Goal: Task Accomplishment & Management: Complete application form

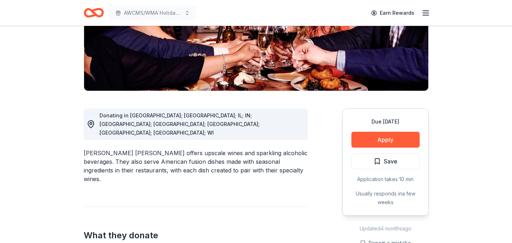
scroll to position [146, 0]
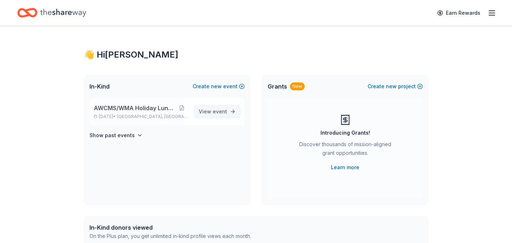
click at [221, 116] on link "View event" at bounding box center [217, 111] width 46 height 13
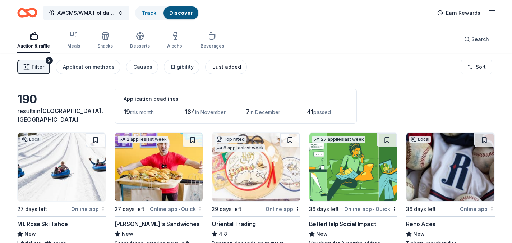
click at [220, 68] on div "Just added" at bounding box center [227, 67] width 29 height 9
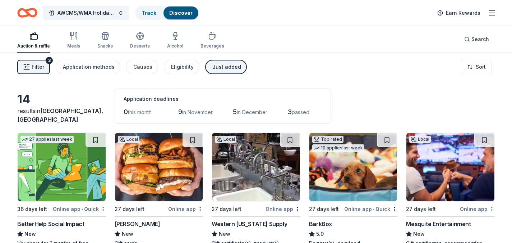
click at [27, 45] on div "Auction & raffle" at bounding box center [33, 46] width 33 height 6
click at [36, 37] on icon "button" at bounding box center [33, 36] width 9 height 9
click at [143, 68] on div "Causes" at bounding box center [142, 67] width 19 height 9
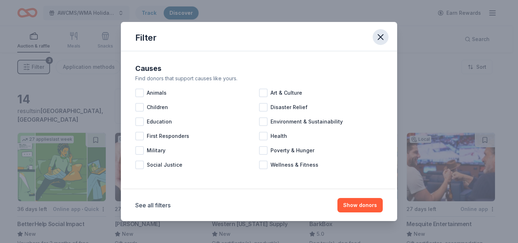
click at [379, 37] on icon "button" at bounding box center [380, 37] width 10 height 10
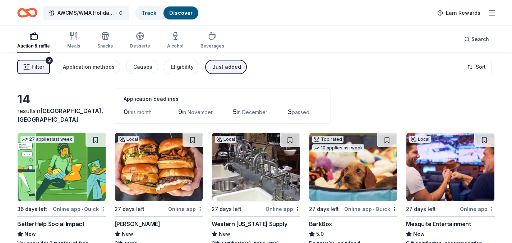
click at [218, 69] on div "Just added" at bounding box center [227, 67] width 29 height 9
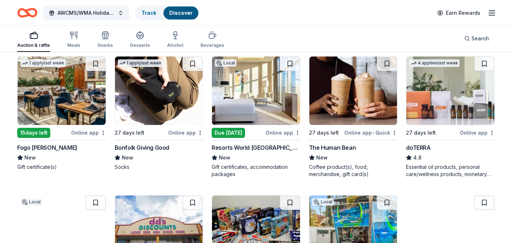
scroll to position [1749, 0]
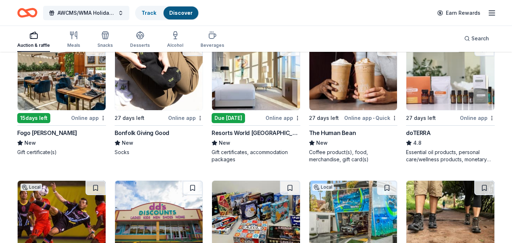
click at [224, 134] on div "Resorts World Las Vegas" at bounding box center [256, 132] width 89 height 9
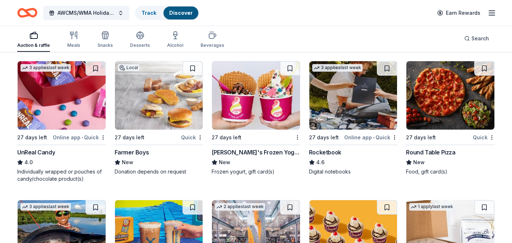
scroll to position [2426, 0]
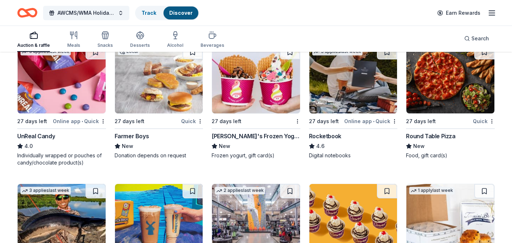
click at [416, 137] on div "Round Table Pizza" at bounding box center [430, 136] width 49 height 9
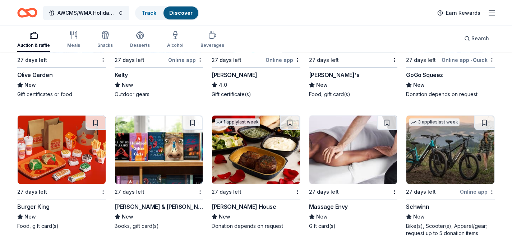
scroll to position [3503, 0]
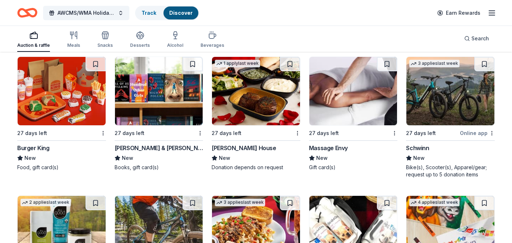
click at [128, 152] on div "[PERSON_NAME] & [PERSON_NAME]" at bounding box center [159, 147] width 89 height 9
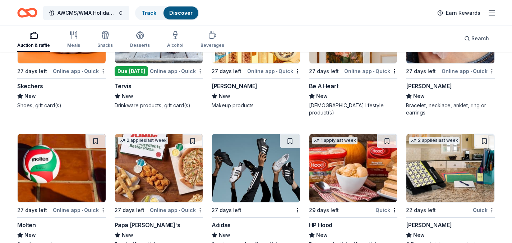
scroll to position [5104, 0]
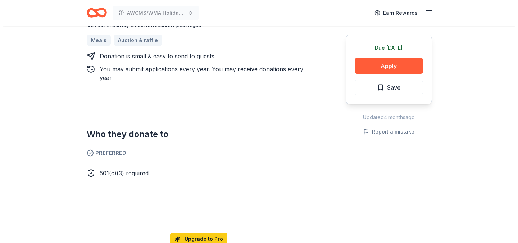
scroll to position [330, 0]
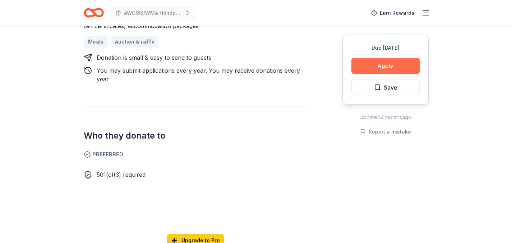
click at [367, 69] on button "Apply" at bounding box center [386, 66] width 68 height 16
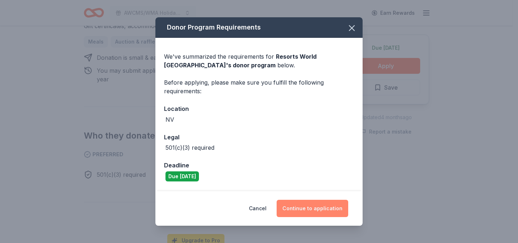
click at [290, 208] on button "Continue to application" at bounding box center [313, 208] width 72 height 17
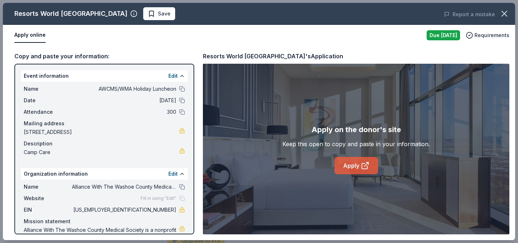
click at [352, 169] on link "Apply" at bounding box center [356, 165] width 44 height 17
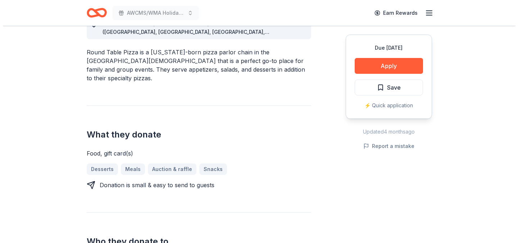
scroll to position [212, 0]
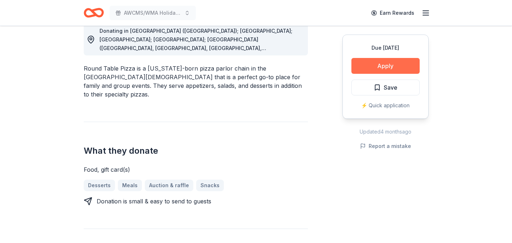
click at [371, 66] on button "Apply" at bounding box center [386, 66] width 68 height 16
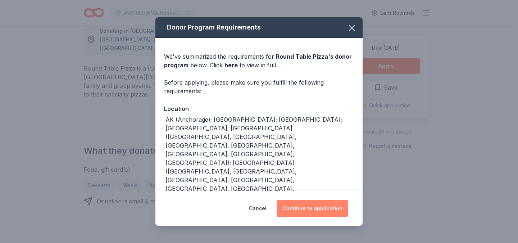
click at [293, 210] on button "Continue to application" at bounding box center [313, 208] width 72 height 17
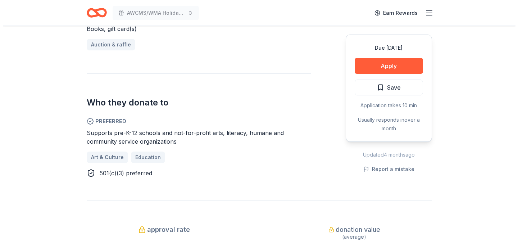
scroll to position [331, 0]
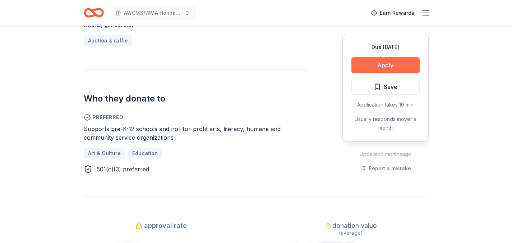
click at [372, 57] on button "Apply" at bounding box center [386, 65] width 68 height 16
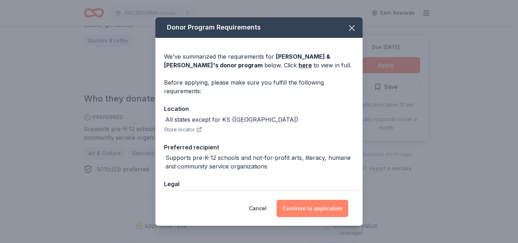
click at [299, 213] on button "Continue to application" at bounding box center [313, 208] width 72 height 17
